Goal: Check status: Check status

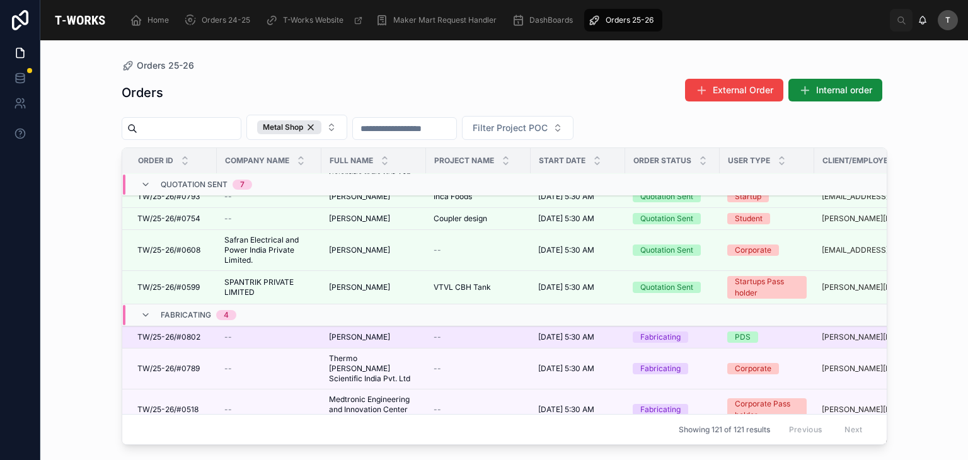
scroll to position [320, 0]
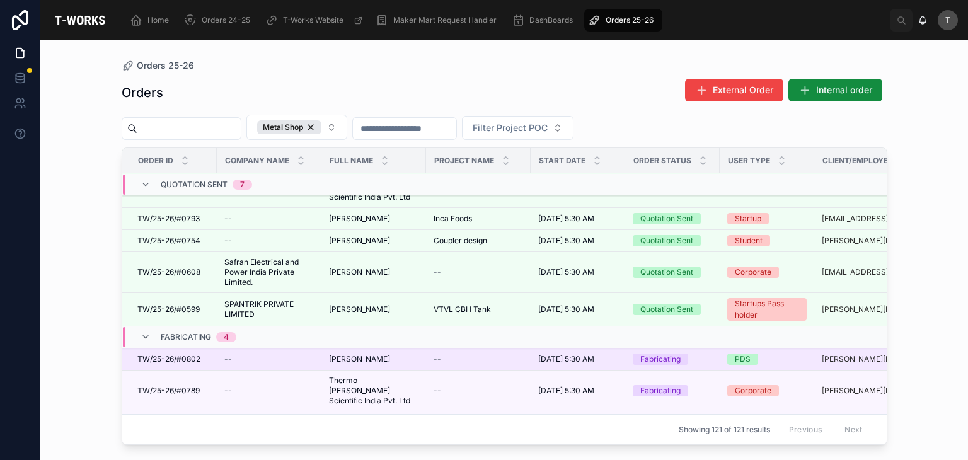
click at [352, 354] on span "[PERSON_NAME]" at bounding box center [359, 359] width 61 height 10
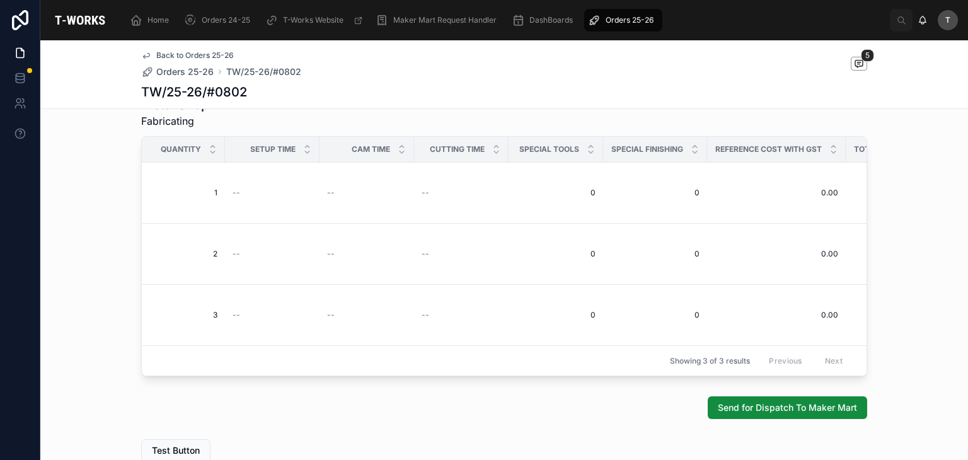
scroll to position [0, 694]
click at [207, 191] on span "1" at bounding box center [176, 193] width 79 height 10
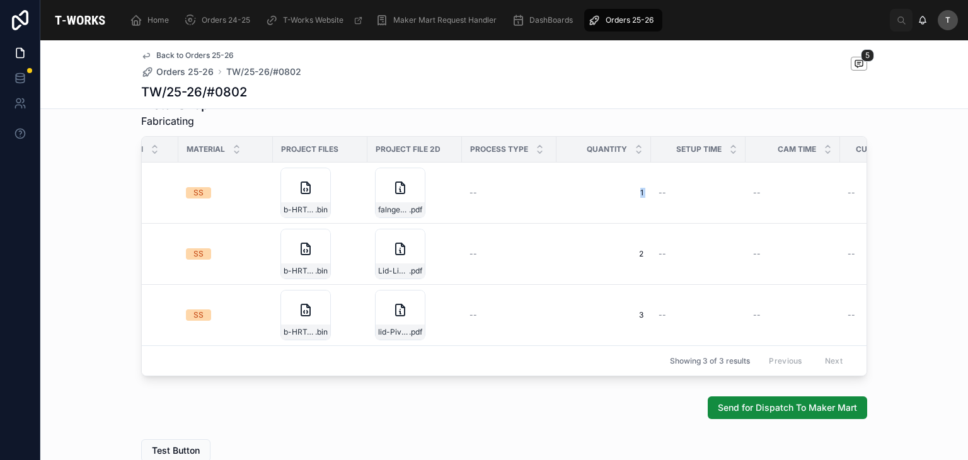
scroll to position [0, 0]
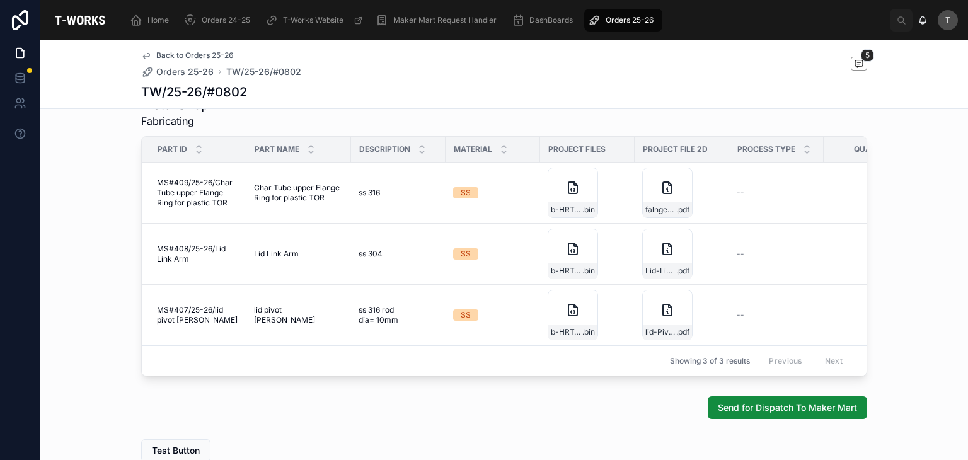
click at [355, 96] on div "TW/25-26/#0802" at bounding box center [504, 92] width 726 height 18
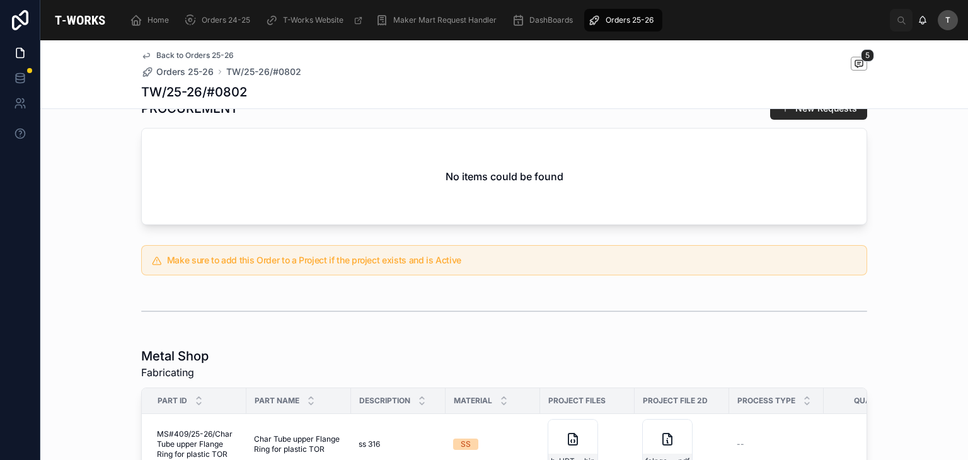
scroll to position [441, 0]
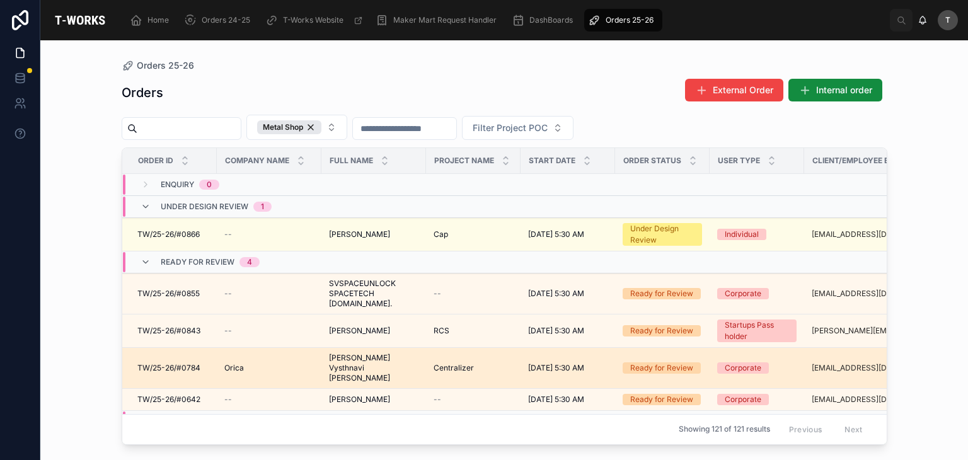
click at [341, 353] on span "[PERSON_NAME] Vysthnavi [PERSON_NAME]" at bounding box center [373, 368] width 89 height 30
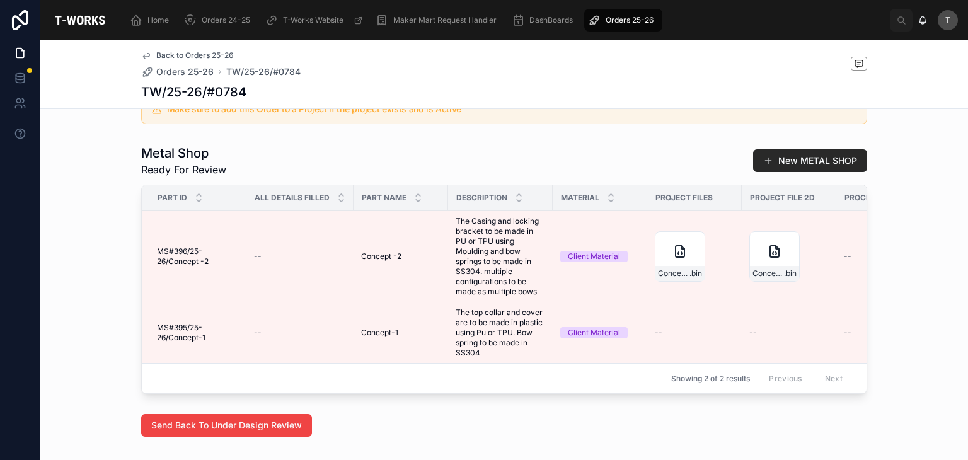
scroll to position [597, 0]
